Goal: Entertainment & Leisure: Browse casually

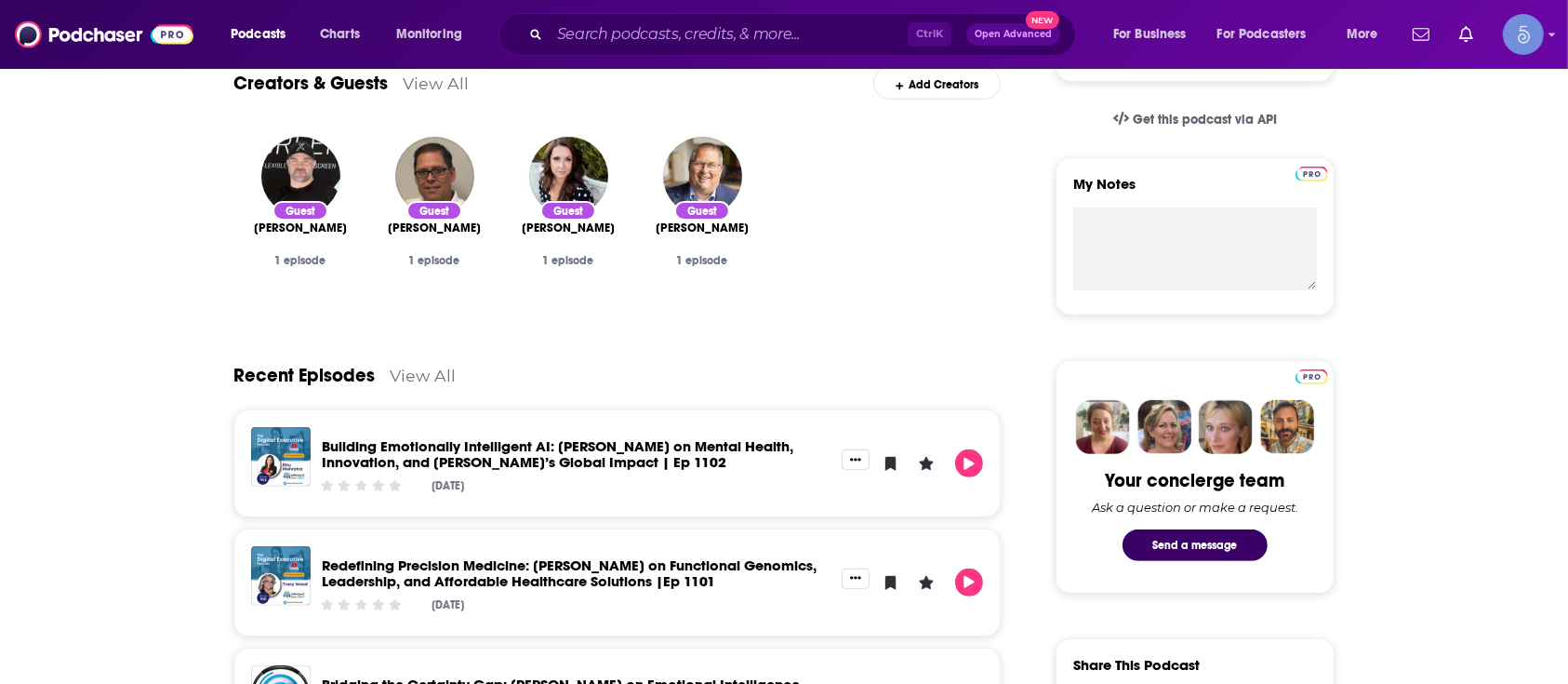
scroll to position [597, 0]
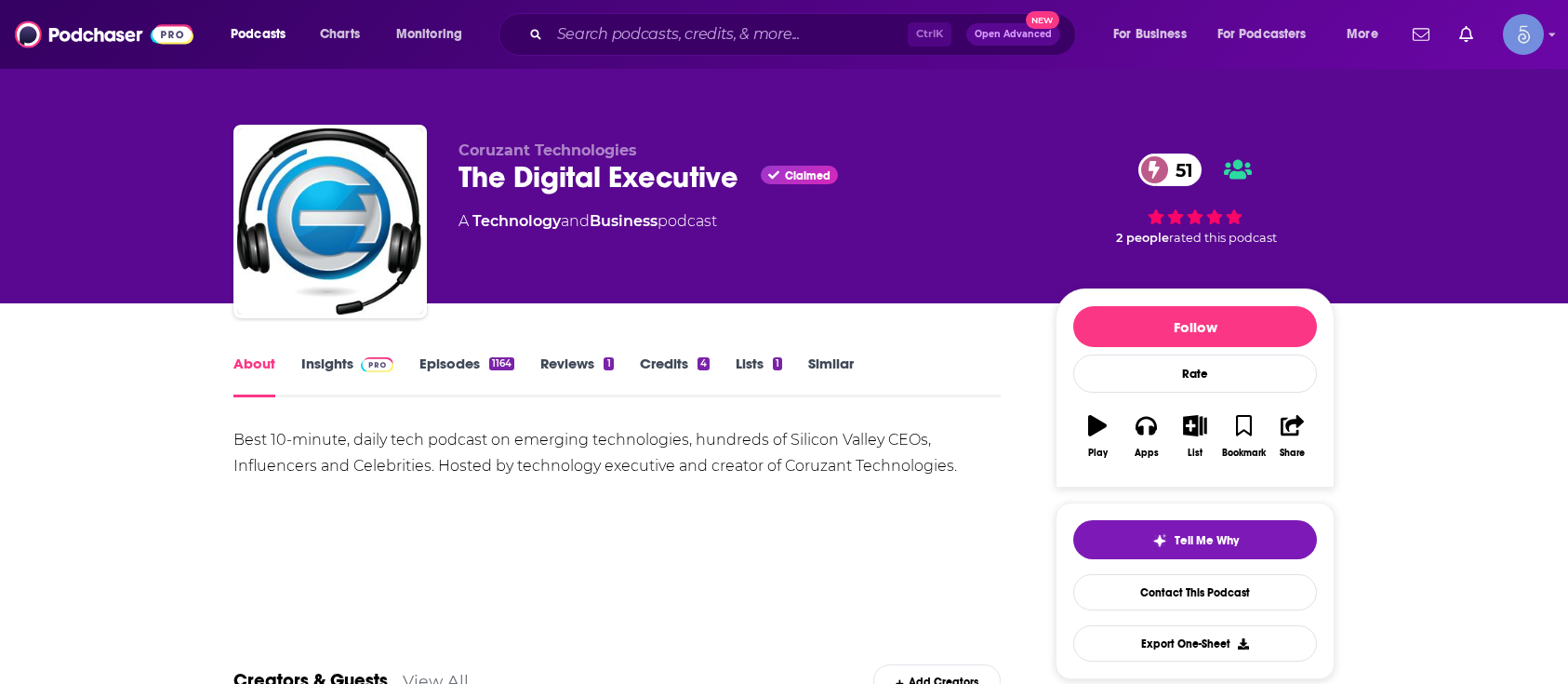
scroll to position [597, 0]
